Goal: Task Accomplishment & Management: Manage account settings

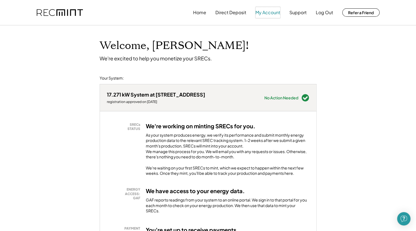
click at [274, 15] on button "My Account" at bounding box center [267, 12] width 25 height 11
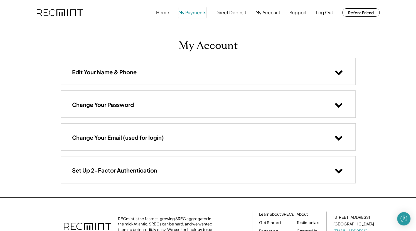
click at [184, 12] on button "My Payments" at bounding box center [192, 12] width 28 height 11
